Goal: Navigation & Orientation: Find specific page/section

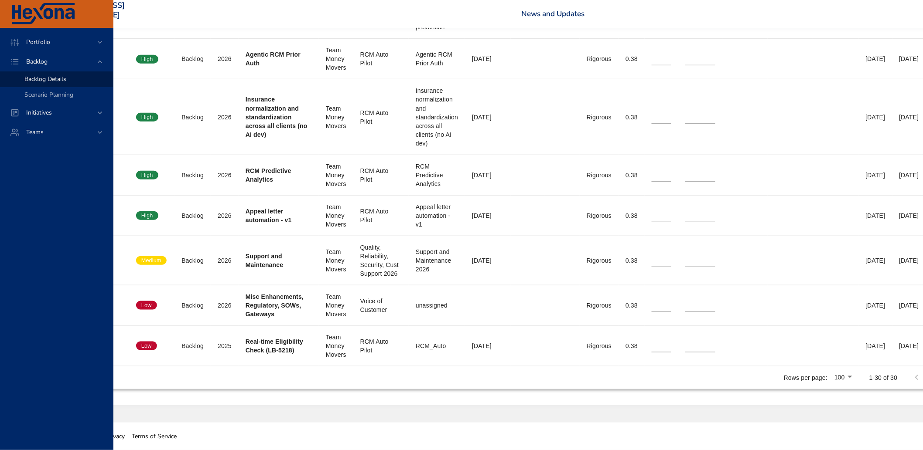
scroll to position [1768, 84]
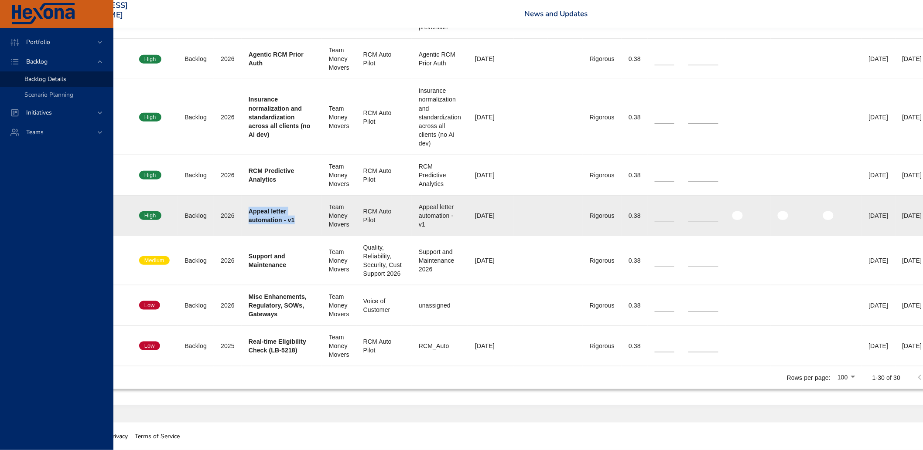
drag, startPoint x: 249, startPoint y: 179, endPoint x: 274, endPoint y: 203, distance: 35.2
click at [274, 203] on td "Project Appeal letter automation - v1" at bounding box center [282, 215] width 80 height 41
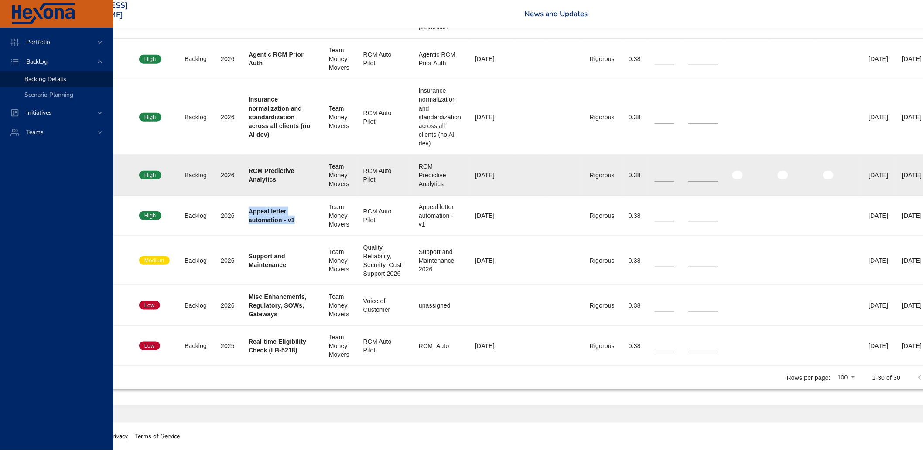
scroll to position [1720, 84]
drag, startPoint x: 249, startPoint y: 191, endPoint x: 283, endPoint y: 208, distance: 37.2
click at [283, 195] on td "Project RCM Predictive Analytics" at bounding box center [282, 175] width 80 height 41
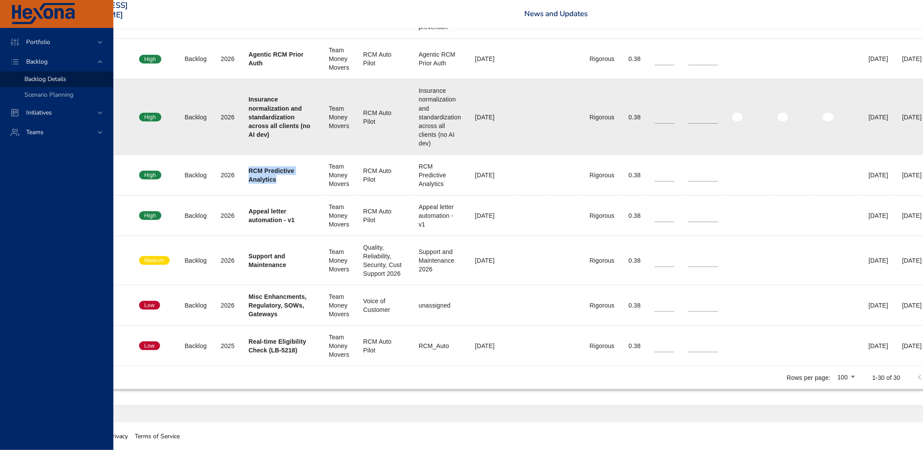
scroll to position [1671, 84]
drag, startPoint x: 249, startPoint y: 160, endPoint x: 299, endPoint y: 223, distance: 80.8
click at [299, 155] on td "Project Insurance normalization and standardization across all clients (no AI d…" at bounding box center [282, 116] width 80 height 75
click at [235, 155] on td "Plan Year [DATE]" at bounding box center [228, 116] width 28 height 75
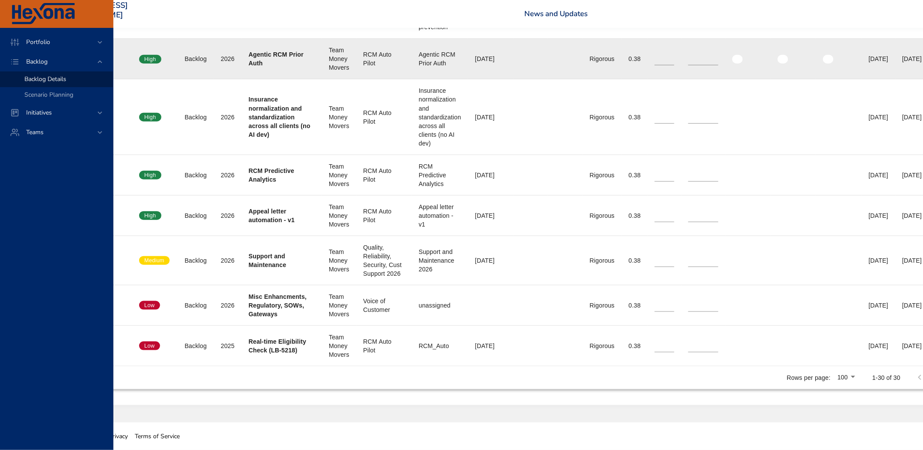
scroll to position [1623, 84]
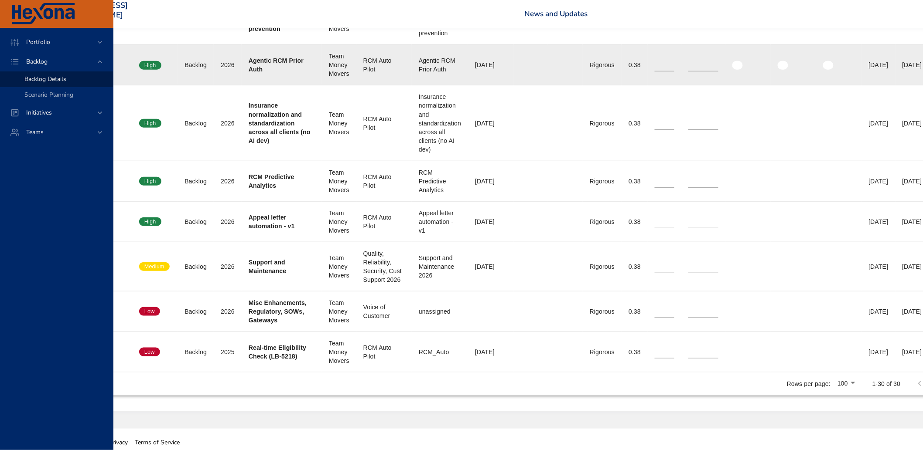
click at [249, 73] on b "Agentic RCM Prior Auth" at bounding box center [276, 65] width 55 height 16
drag, startPoint x: 251, startPoint y: 174, endPoint x: 297, endPoint y: 189, distance: 48.8
click at [297, 85] on td "Project Agentic RCM Prior Auth" at bounding box center [282, 65] width 80 height 41
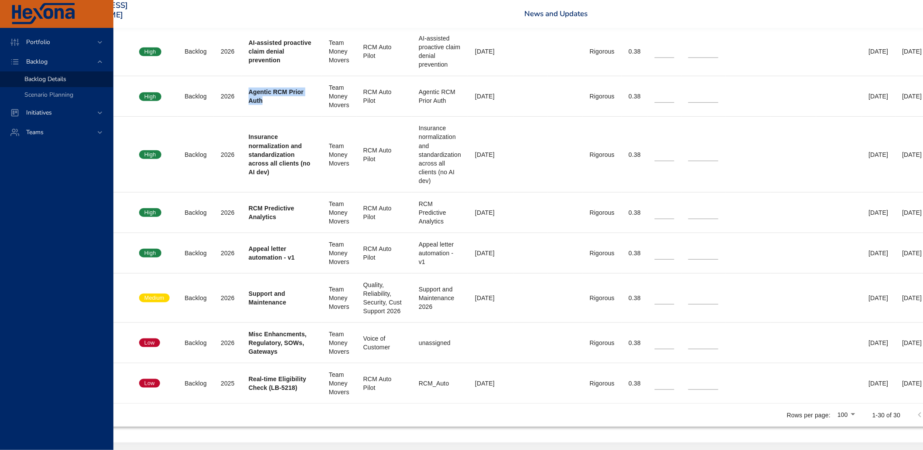
scroll to position [1574, 84]
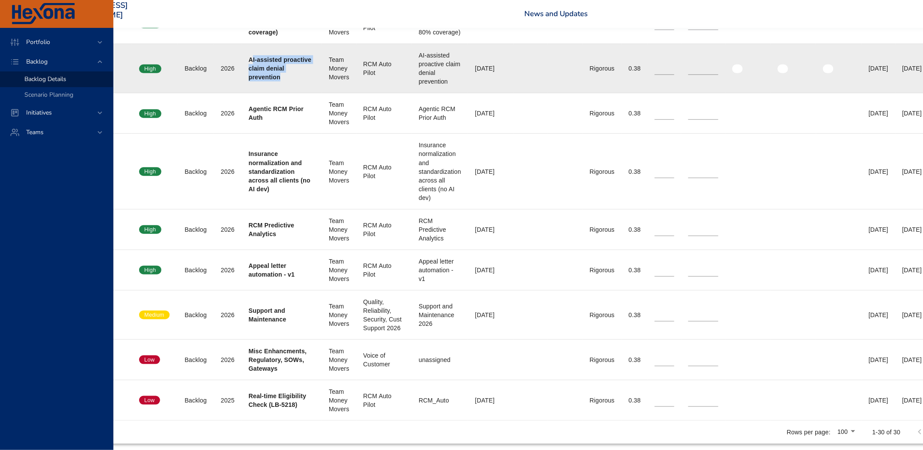
drag, startPoint x: 251, startPoint y: 167, endPoint x: 295, endPoint y: 198, distance: 54.3
click at [295, 93] on td "Project AI-assisted proactive claim denial prevention" at bounding box center [282, 68] width 80 height 49
click at [288, 82] on div "AI-assisted proactive claim denial prevention" at bounding box center [282, 68] width 66 height 26
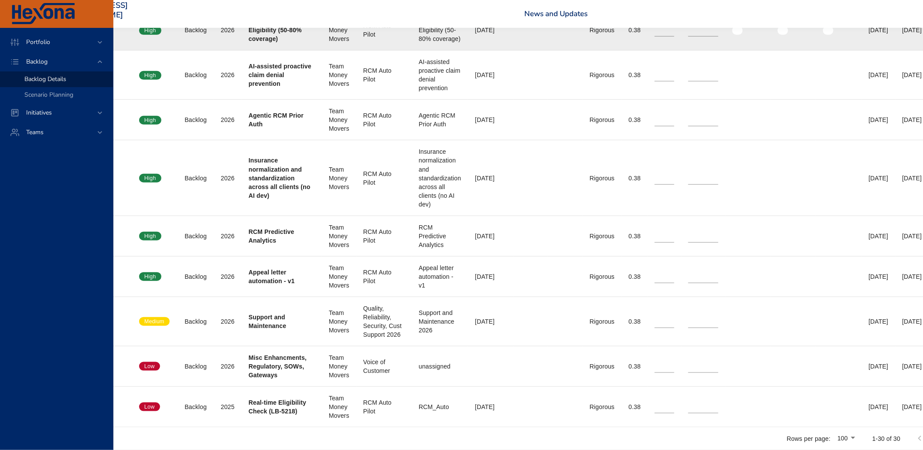
scroll to position [1526, 84]
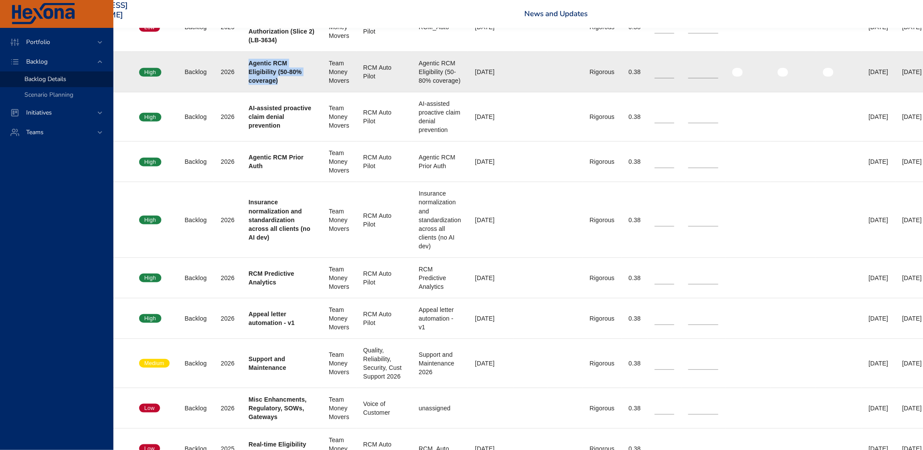
drag, startPoint x: 250, startPoint y: 175, endPoint x: 298, endPoint y: 194, distance: 52.1
click at [298, 92] on td "Project Agentic RCM Eligibility (50-80% coverage)" at bounding box center [282, 72] width 80 height 41
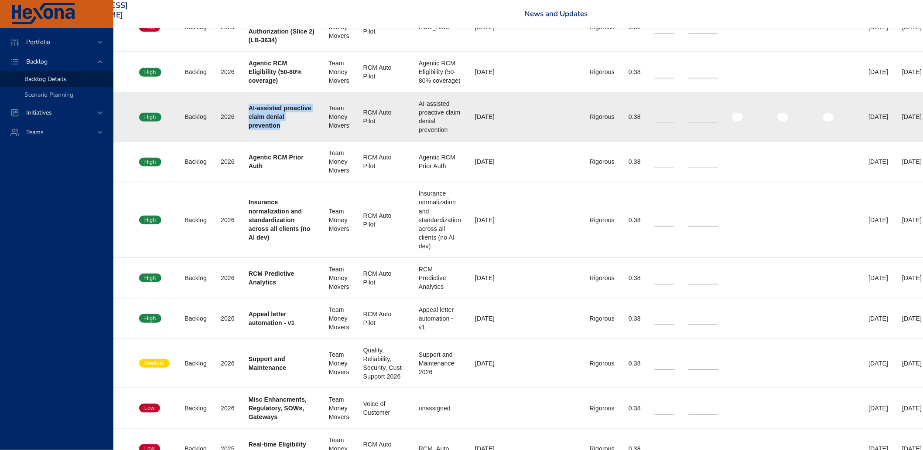
drag, startPoint x: 252, startPoint y: 216, endPoint x: 299, endPoint y: 244, distance: 54.7
click at [290, 130] on div "AI-assisted proactive claim denial prevention" at bounding box center [282, 117] width 66 height 26
click at [236, 142] on td "Plan Year [DATE]" at bounding box center [228, 116] width 28 height 49
drag, startPoint x: 237, startPoint y: 206, endPoint x: 284, endPoint y: 242, distance: 59.7
click at [284, 142] on tr "Confidence High Status Backlog Plan Year [DATE] Project AI-assisted proactive c…" at bounding box center [510, 116] width 903 height 49
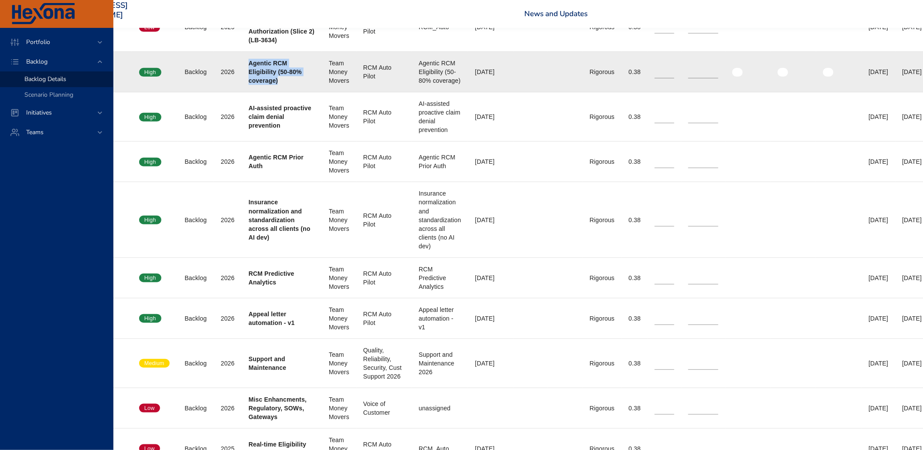
drag, startPoint x: 248, startPoint y: 176, endPoint x: 297, endPoint y: 192, distance: 51.8
click at [297, 92] on td "Project Agentic RCM Eligibility (50-80% coverage)" at bounding box center [282, 72] width 80 height 41
